Goal: Task Accomplishment & Management: Manage account settings

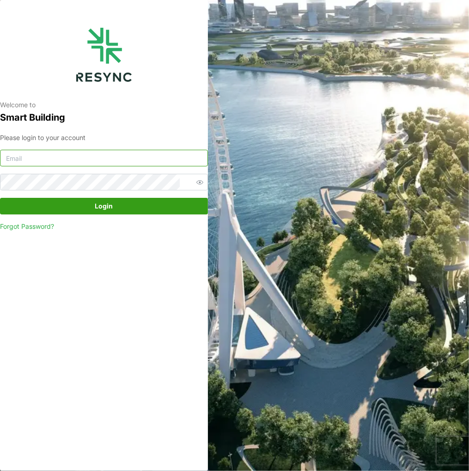
click at [90, 162] on input at bounding box center [104, 158] width 208 height 17
type input "[EMAIL_ADDRESS][DOMAIN_NAME]"
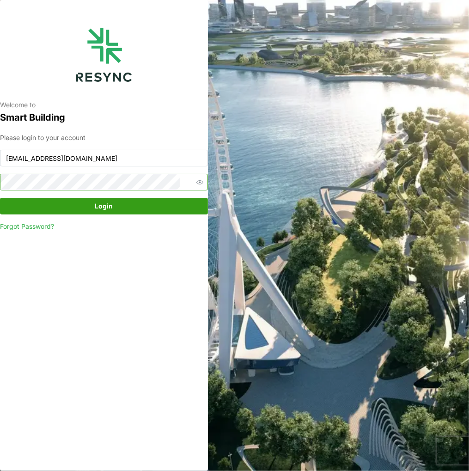
click at [0, 198] on button "Login" at bounding box center [104, 206] width 208 height 17
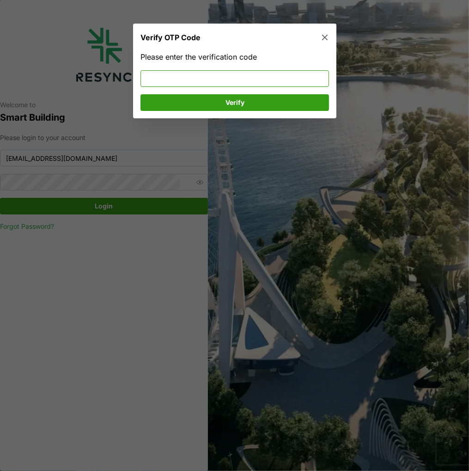
click at [187, 79] on input at bounding box center [234, 78] width 188 height 17
click at [185, 78] on input at bounding box center [234, 78] width 188 height 17
type input "727465"
click at [226, 104] on span "Verify" at bounding box center [234, 103] width 19 height 16
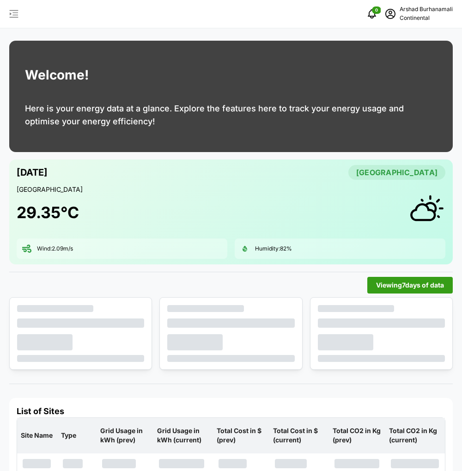
click at [16, 14] on icon "button" at bounding box center [13, 13] width 11 height 11
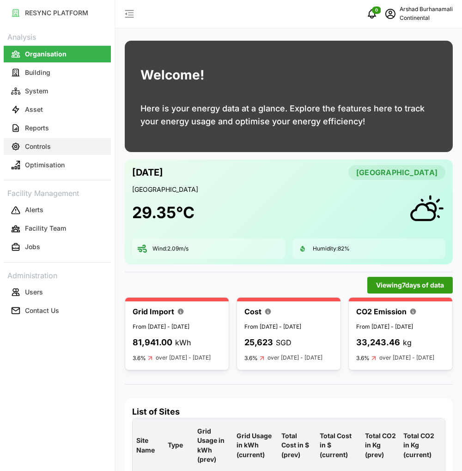
click at [48, 151] on p "Controls" at bounding box center [38, 146] width 26 height 9
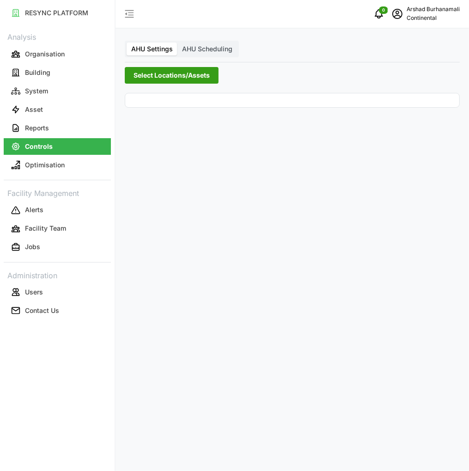
click at [155, 77] on span "Select Locations/Assets" at bounding box center [171, 75] width 76 height 16
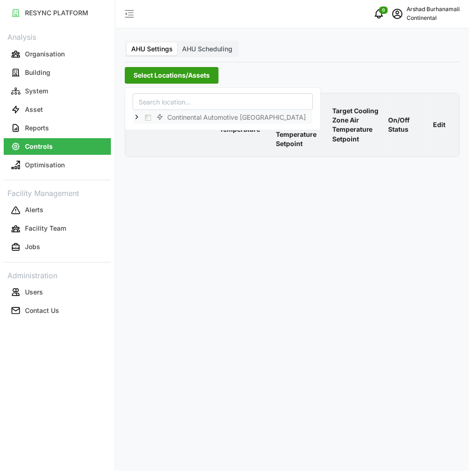
click at [138, 115] on icon at bounding box center [136, 116] width 7 height 7
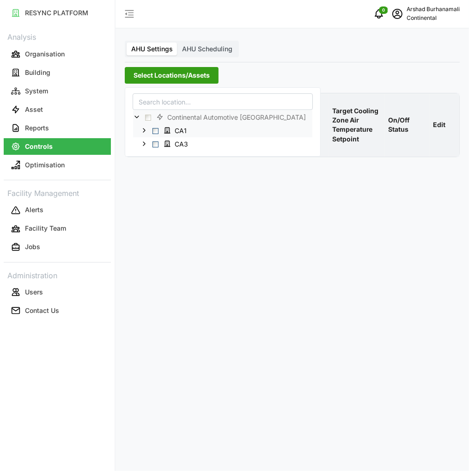
click at [155, 130] on span "Select CA1" at bounding box center [155, 130] width 6 height 6
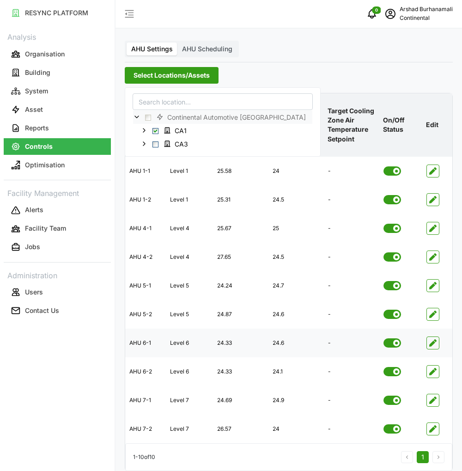
scroll to position [9, 0]
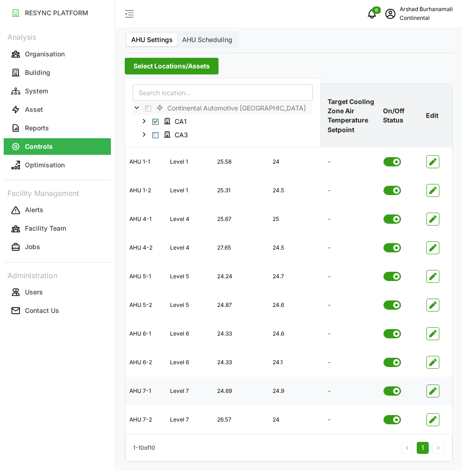
click at [432, 393] on icon "button" at bounding box center [432, 390] width 7 height 7
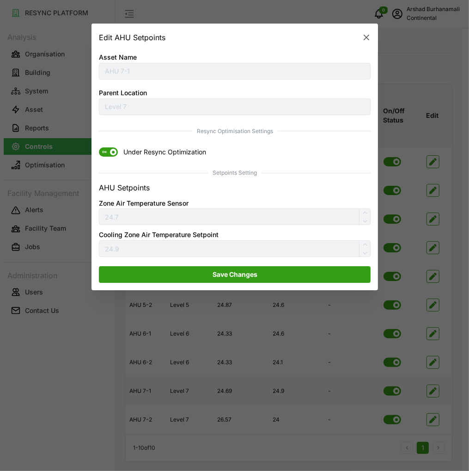
click at [367, 36] on icon "button" at bounding box center [366, 38] width 6 height 6
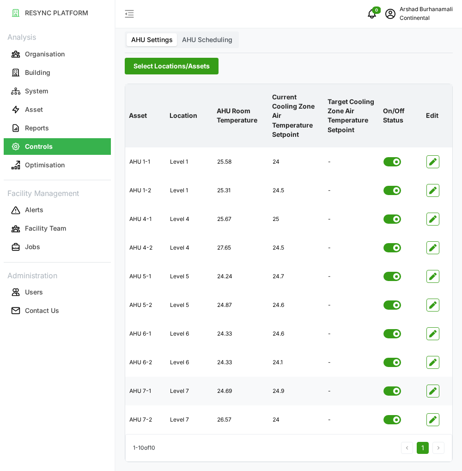
click at [157, 62] on span "Select Locations/Assets" at bounding box center [171, 66] width 76 height 16
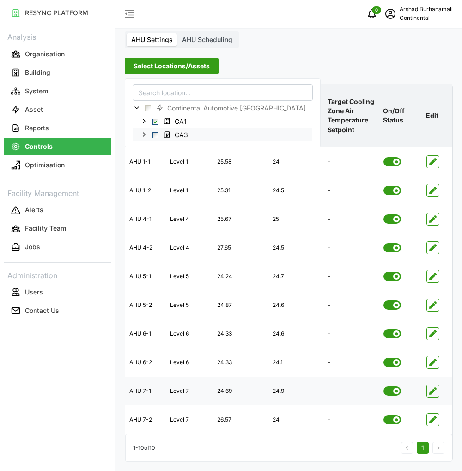
click at [154, 133] on span "Select CA3" at bounding box center [155, 135] width 6 height 6
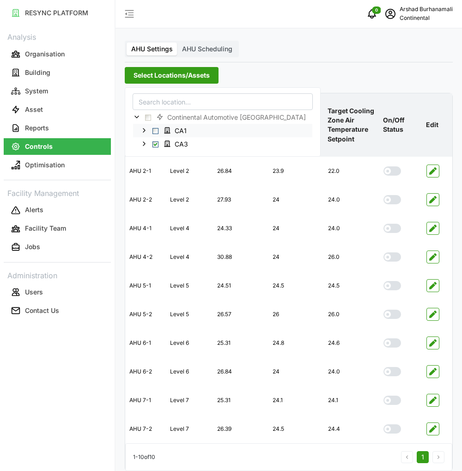
click at [160, 133] on span "CA1" at bounding box center [176, 130] width 33 height 11
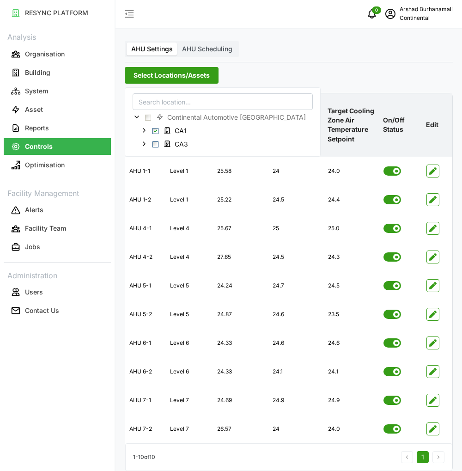
click at [412, 49] on div "AHU Settings AHU Scheduling Select Locations/Assets Asset Location AHU Room Tem…" at bounding box center [288, 240] width 346 height 480
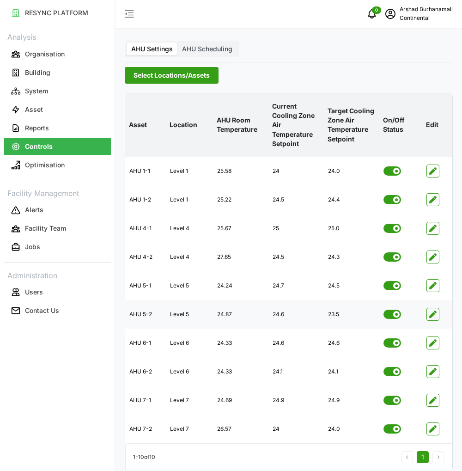
click at [435, 314] on icon "button" at bounding box center [432, 313] width 7 height 7
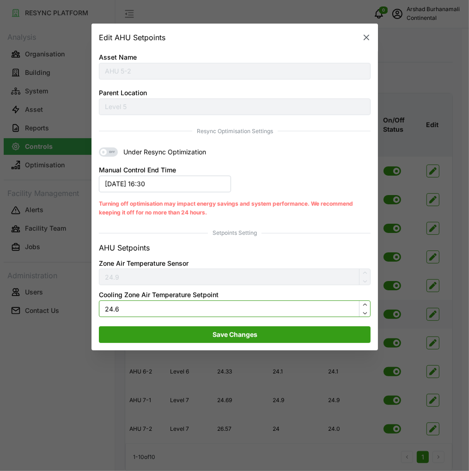
click at [111, 312] on input "24.6" at bounding box center [235, 308] width 272 height 17
click at [122, 308] on input "24.6" at bounding box center [235, 308] width 272 height 17
type input "23.5"
click at [212, 338] on span "Save Changes" at bounding box center [234, 335] width 45 height 16
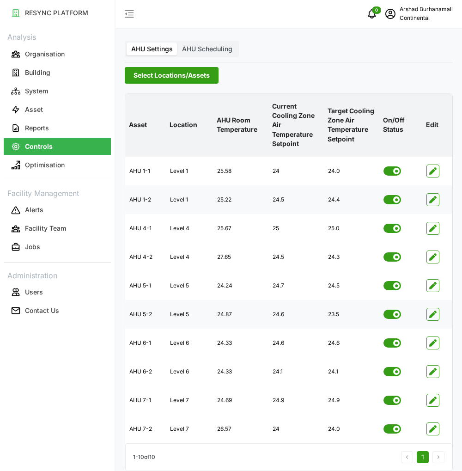
click at [435, 201] on icon "button" at bounding box center [432, 199] width 7 height 7
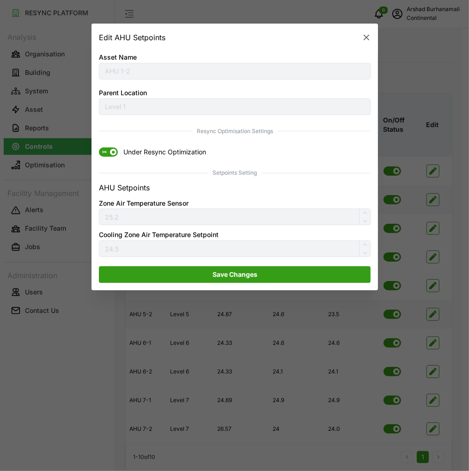
click at [105, 151] on span "ON" at bounding box center [104, 151] width 11 height 9
click at [99, 147] on input "ON Under Resync Optimization" at bounding box center [99, 147] width 0 height 0
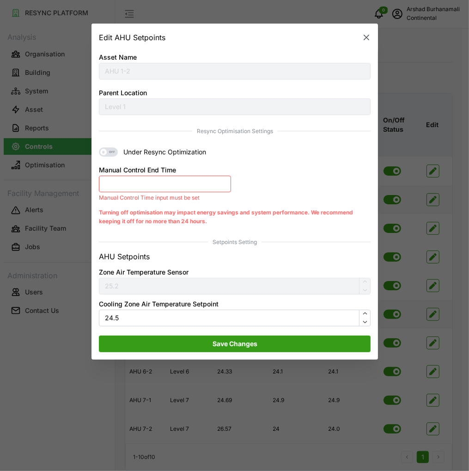
click at [120, 181] on button "Manual Control End Time" at bounding box center [165, 183] width 132 height 17
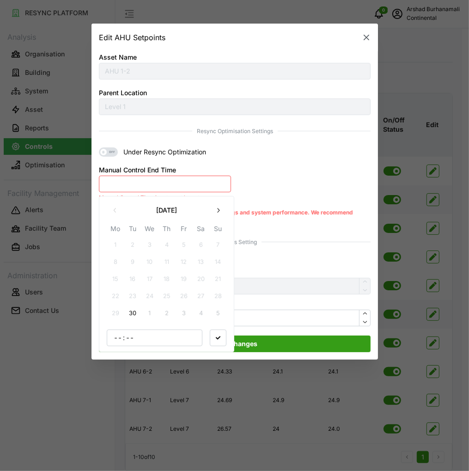
click at [132, 312] on button "30" at bounding box center [132, 313] width 17 height 17
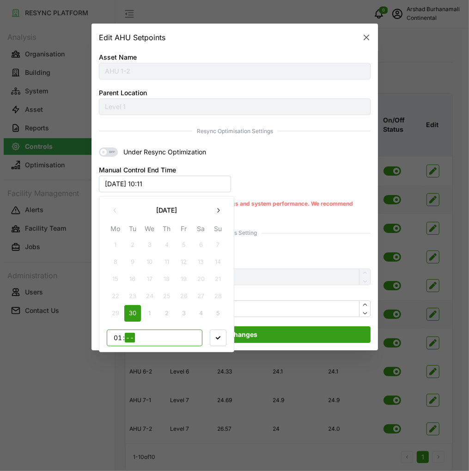
type input "12"
type input "00"
click at [219, 336] on icon "button" at bounding box center [218, 337] width 5 height 5
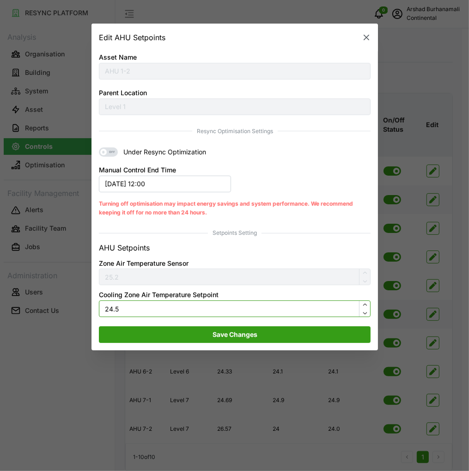
click at [196, 314] on input "24.5" at bounding box center [235, 308] width 272 height 17
type input "22"
click at [214, 330] on span "Save Changes" at bounding box center [234, 335] width 45 height 16
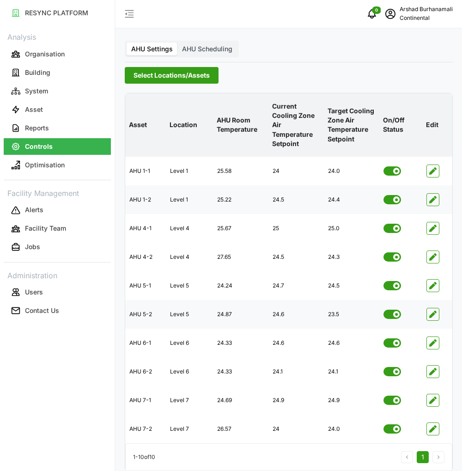
click at [138, 77] on span "Select Locations/Assets" at bounding box center [171, 75] width 76 height 16
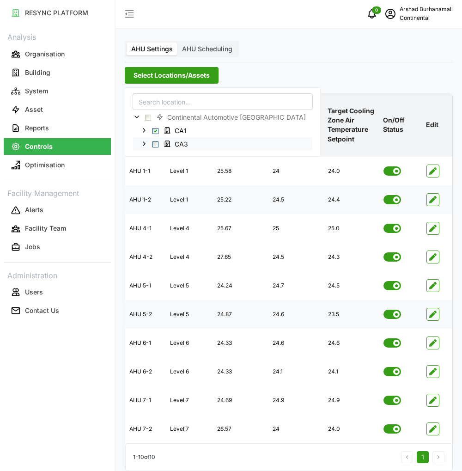
click at [157, 144] on span "Select CA3" at bounding box center [155, 144] width 6 height 6
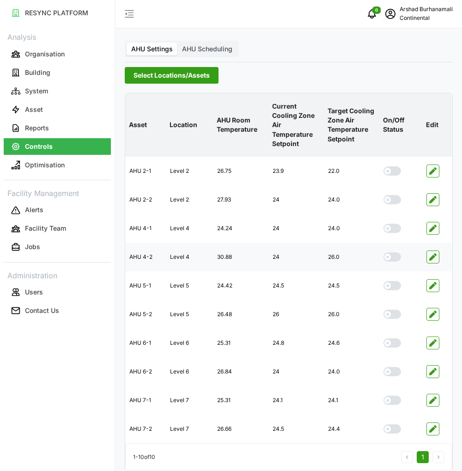
click at [438, 259] on span "button" at bounding box center [433, 257] width 12 height 12
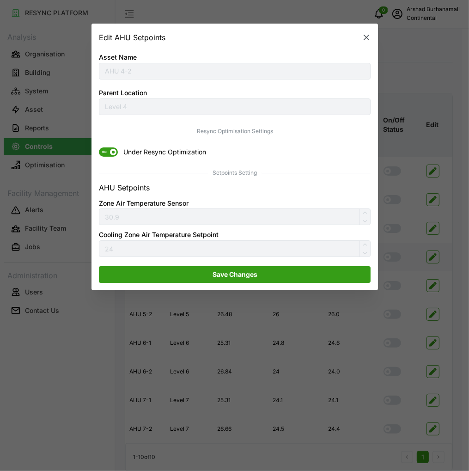
click at [367, 40] on icon "button" at bounding box center [366, 37] width 9 height 9
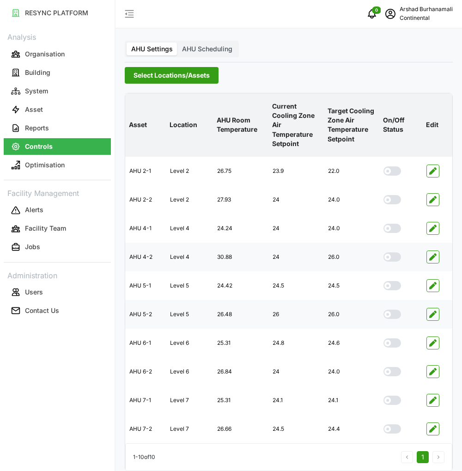
click at [431, 313] on icon "button" at bounding box center [432, 313] width 7 height 7
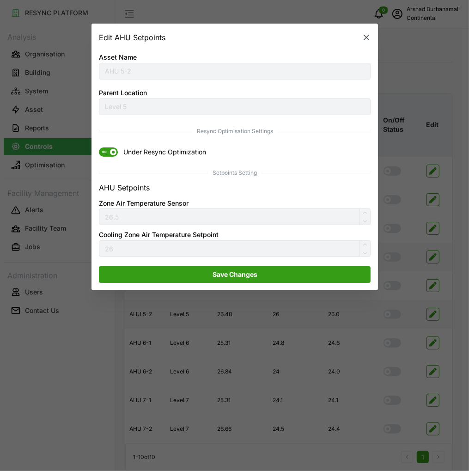
click at [104, 151] on span "ON" at bounding box center [104, 151] width 11 height 9
click at [99, 147] on input "ON Under Resync Optimization" at bounding box center [99, 147] width 0 height 0
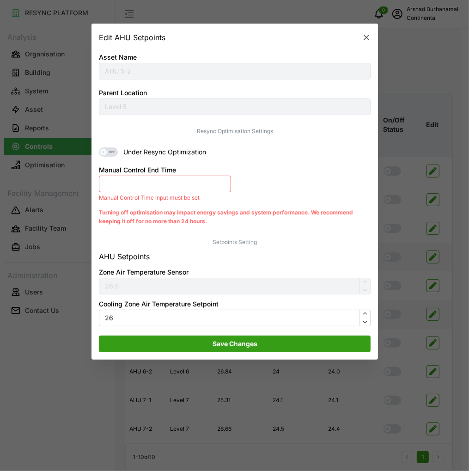
click at [135, 181] on button "Manual Control End Time" at bounding box center [165, 183] width 132 height 17
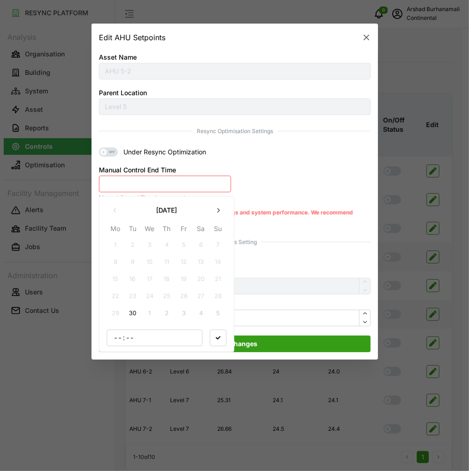
click at [131, 314] on button "30" at bounding box center [132, 313] width 17 height 17
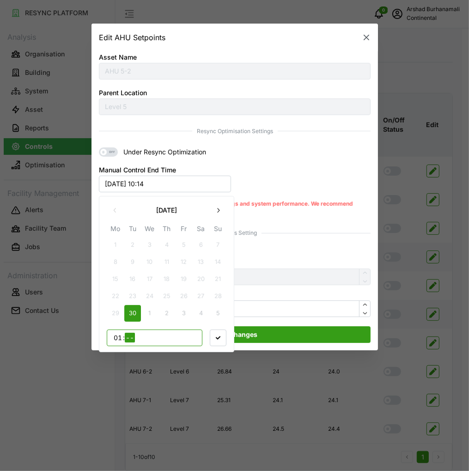
type input "12"
type input "00"
click at [222, 332] on span "button" at bounding box center [218, 338] width 16 height 16
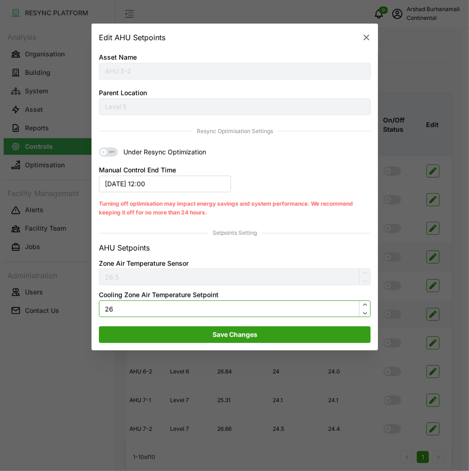
click at [200, 311] on input "26" at bounding box center [235, 308] width 272 height 17
type input "24.5"
click at [205, 331] on span "Save Changes" at bounding box center [235, 335] width 254 height 16
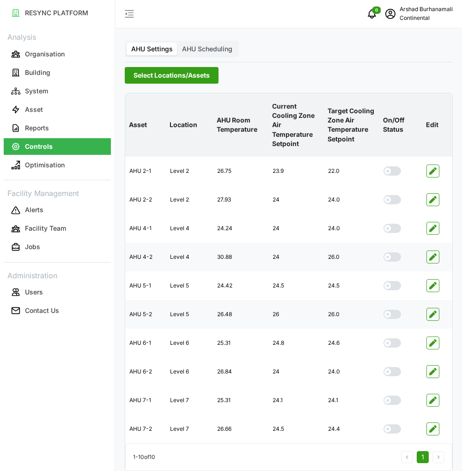
click at [186, 81] on span "Select Locations/Assets" at bounding box center [171, 75] width 76 height 16
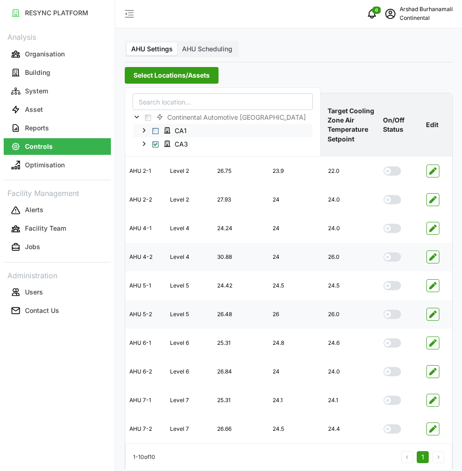
click at [158, 128] on span "Select CA1" at bounding box center [155, 130] width 6 height 6
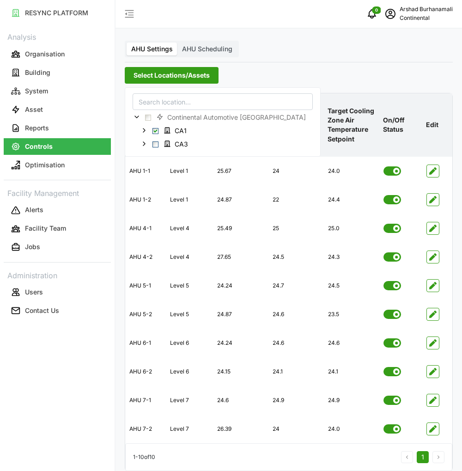
click at [353, 112] on p "Target Cooling Zone Air Temperature Setpoint" at bounding box center [352, 125] width 52 height 52
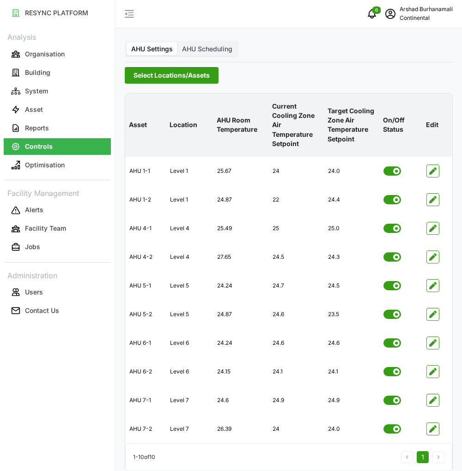
click at [173, 82] on span "Select Locations/Assets" at bounding box center [171, 75] width 76 height 16
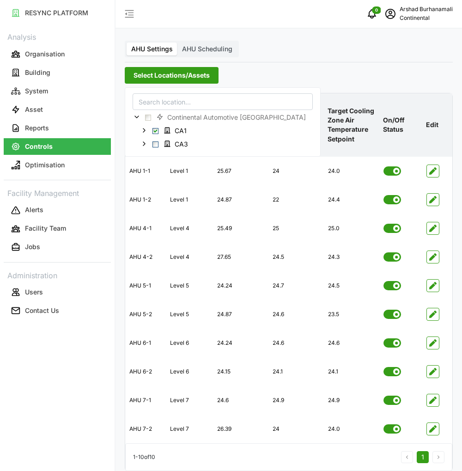
click at [371, 124] on p "Target Cooling Zone Air Temperature Setpoint" at bounding box center [352, 125] width 52 height 52
